Goal: Task Accomplishment & Management: Manage account settings

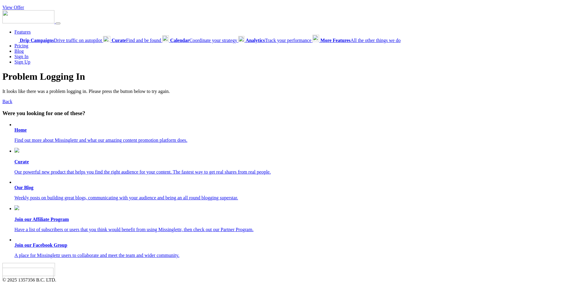
click at [21, 132] on b "Home" at bounding box center [20, 130] width 12 height 5
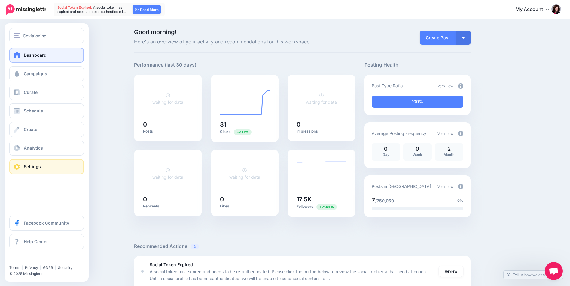
click at [40, 164] on link "Settings" at bounding box center [46, 166] width 74 height 15
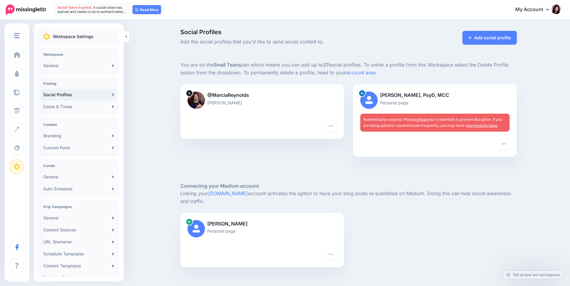
click at [422, 123] on div "Authentication expired. Please refresh your credentials to prevent disruption. …" at bounding box center [434, 123] width 149 height 18
click at [491, 125] on link "permissions issue" at bounding box center [482, 125] width 30 height 5
click at [412, 98] on p "Marcia Reynolds, PsyD, MCC" at bounding box center [434, 96] width 149 height 8
click at [412, 99] on p "Marcia Reynolds, PsyD, MCC" at bounding box center [434, 96] width 149 height 8
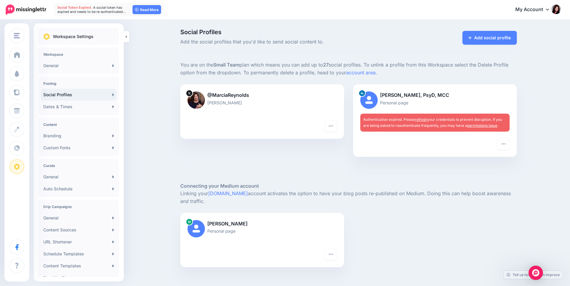
click at [406, 102] on p "Personal page" at bounding box center [434, 102] width 149 height 7
click at [373, 103] on img at bounding box center [368, 100] width 17 height 17
click at [422, 119] on link "refresh" at bounding box center [421, 119] width 12 height 5
